Goal: Task Accomplishment & Management: Complete application form

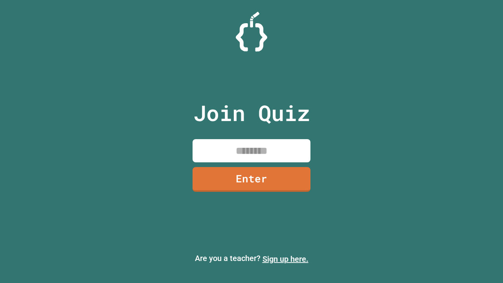
click at [285, 259] on link "Sign up here." at bounding box center [286, 258] width 46 height 9
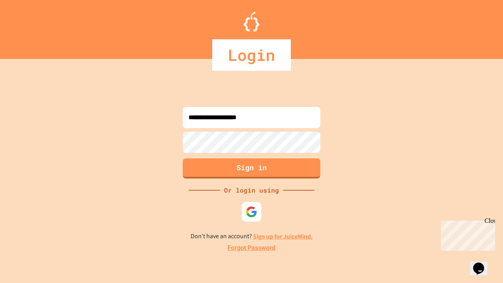
type input "**********"
